Goal: Task Accomplishment & Management: Use online tool/utility

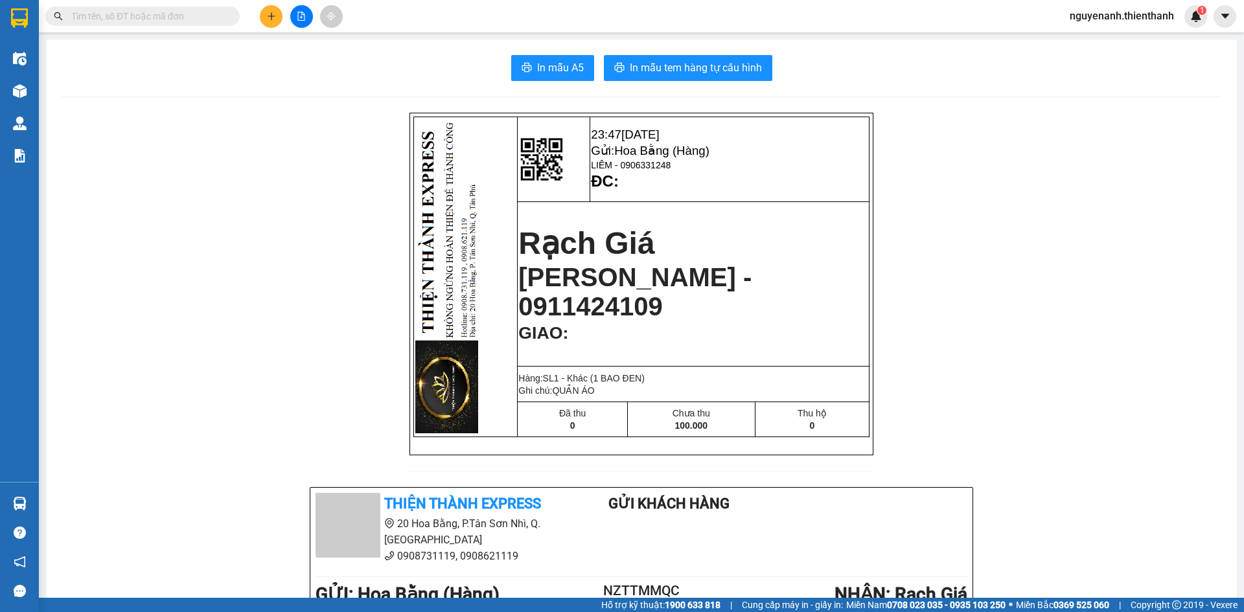
click at [305, 17] on icon "file-add" at bounding box center [301, 16] width 9 height 9
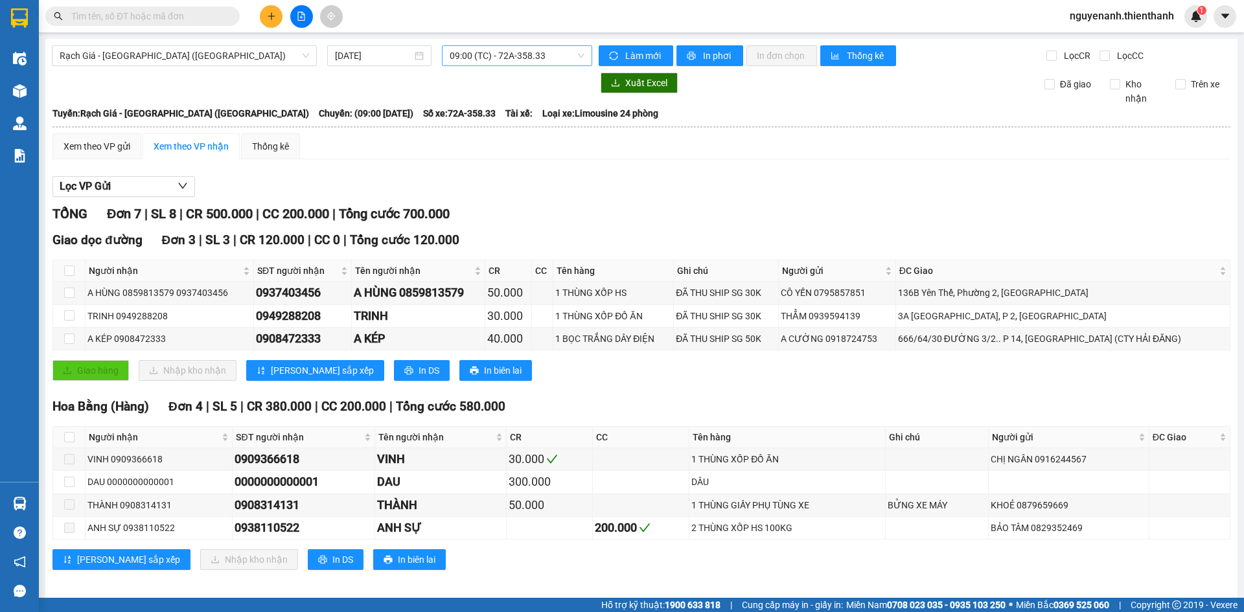
click at [485, 61] on span "09:00 (TC) - 72A-358.33" at bounding box center [517, 55] width 135 height 19
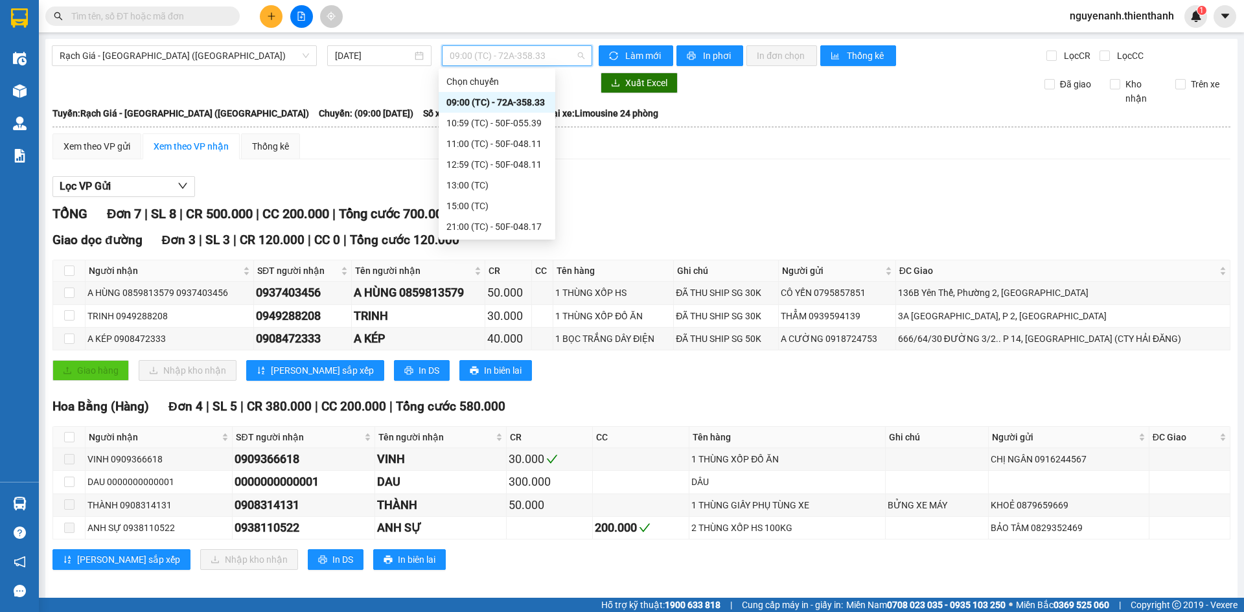
click at [489, 113] on div "10:59 (TC) - 50F-055.39" at bounding box center [497, 123] width 117 height 21
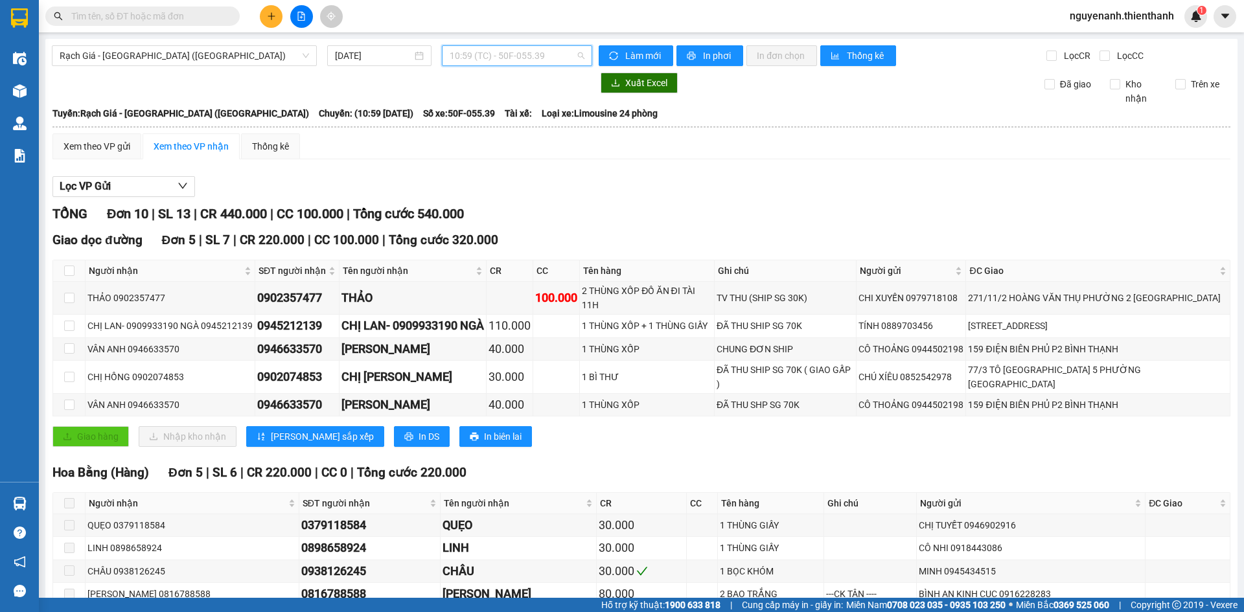
click at [512, 60] on span "10:59 (TC) - 50F-055.39" at bounding box center [517, 55] width 135 height 19
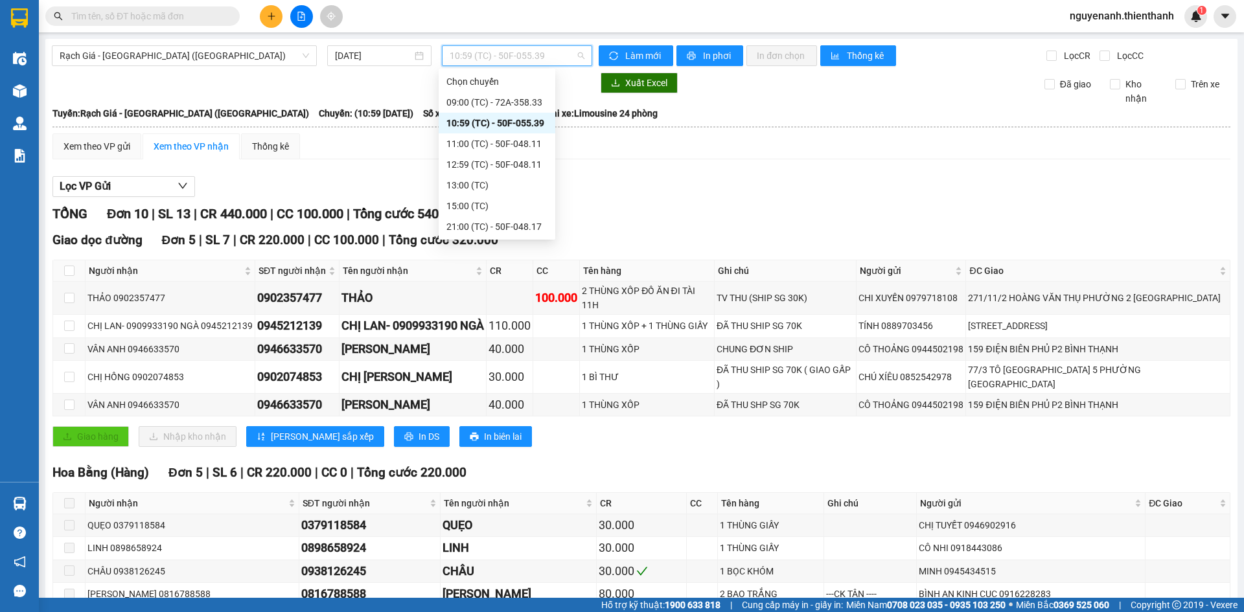
click at [528, 61] on span "10:59 (TC) - 50F-055.39" at bounding box center [517, 55] width 135 height 19
